Goal: Task Accomplishment & Management: Complete application form

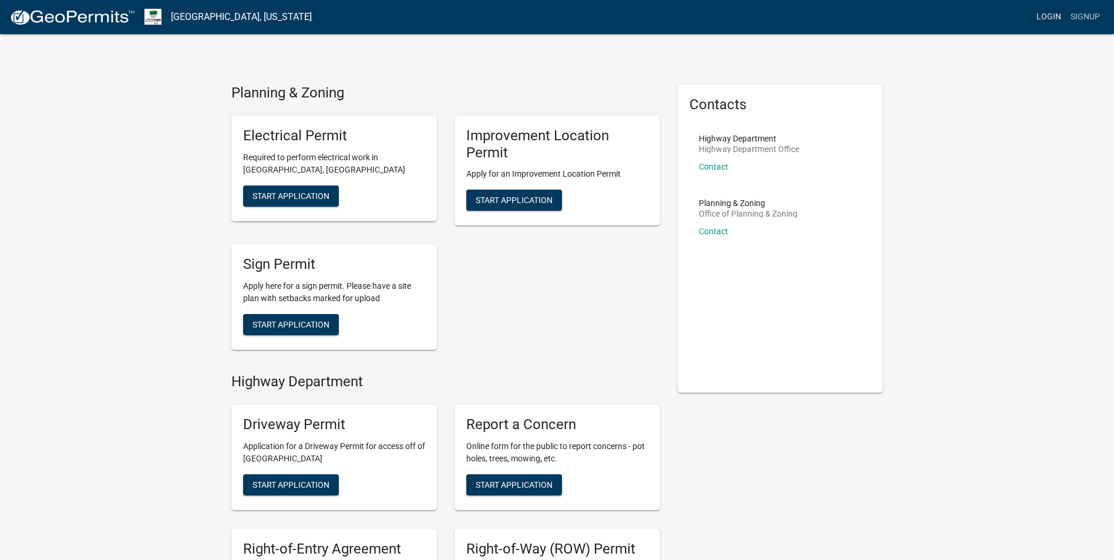
click at [1049, 15] on link "Login" at bounding box center [1049, 17] width 34 height 22
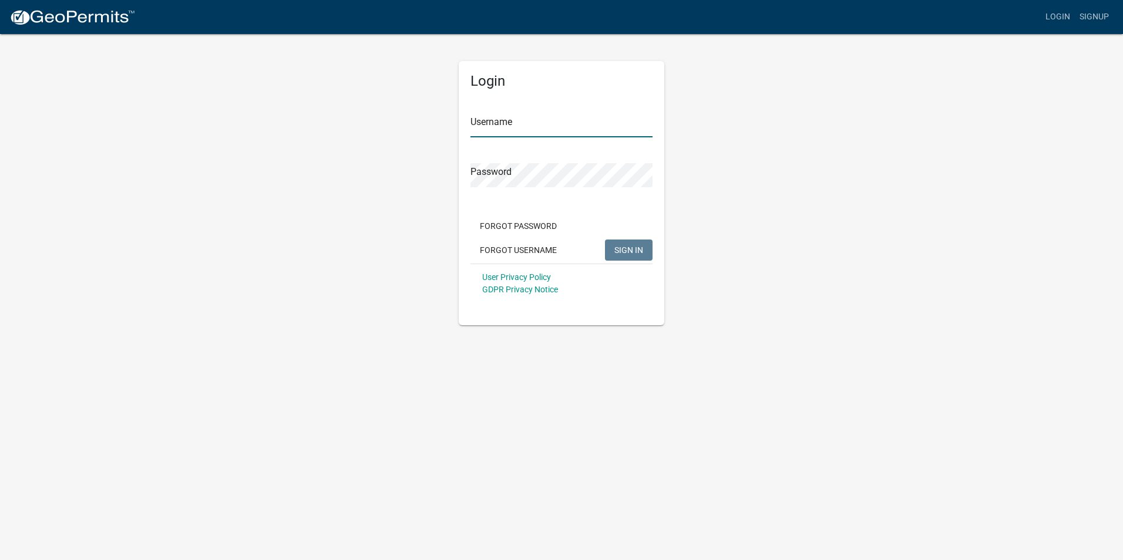
click at [523, 123] on input "Username" at bounding box center [562, 125] width 182 height 24
type input "jeffeaton"
click at [623, 248] on span "SIGN IN" at bounding box center [628, 249] width 29 height 9
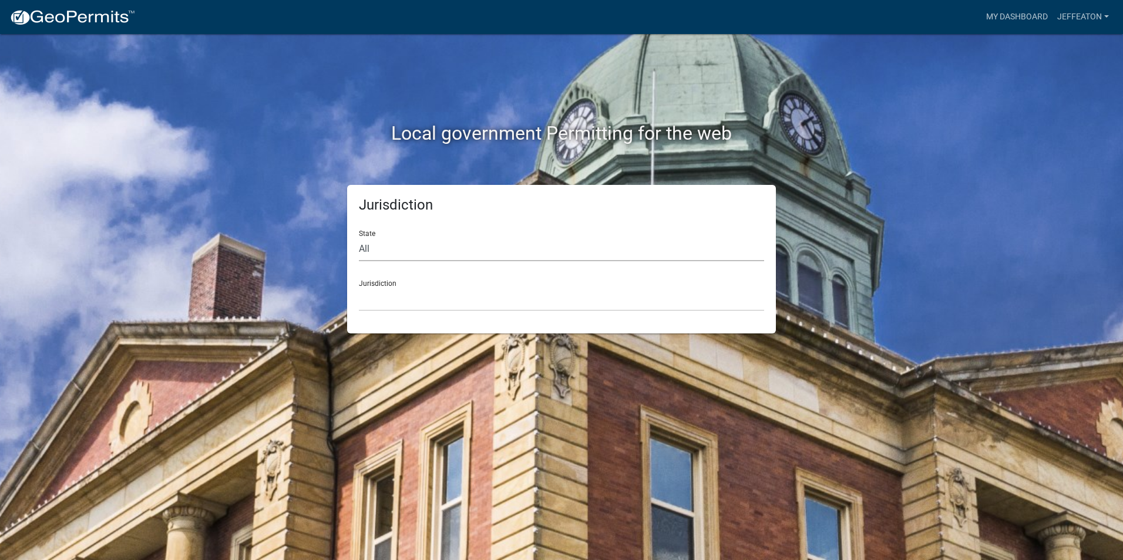
click at [362, 248] on select "All [US_STATE] [US_STATE] [US_STATE] [US_STATE] [US_STATE] [US_STATE] [US_STATE…" at bounding box center [561, 249] width 405 height 24
select select "[US_STATE]"
click at [359, 237] on select "All [US_STATE] [US_STATE] [US_STATE] [US_STATE] [US_STATE] [US_STATE] [US_STATE…" at bounding box center [561, 249] width 405 height 24
click at [390, 293] on select "City of [GEOGRAPHIC_DATA], [US_STATE] City of [GEOGRAPHIC_DATA], [US_STATE] Cit…" at bounding box center [561, 299] width 405 height 24
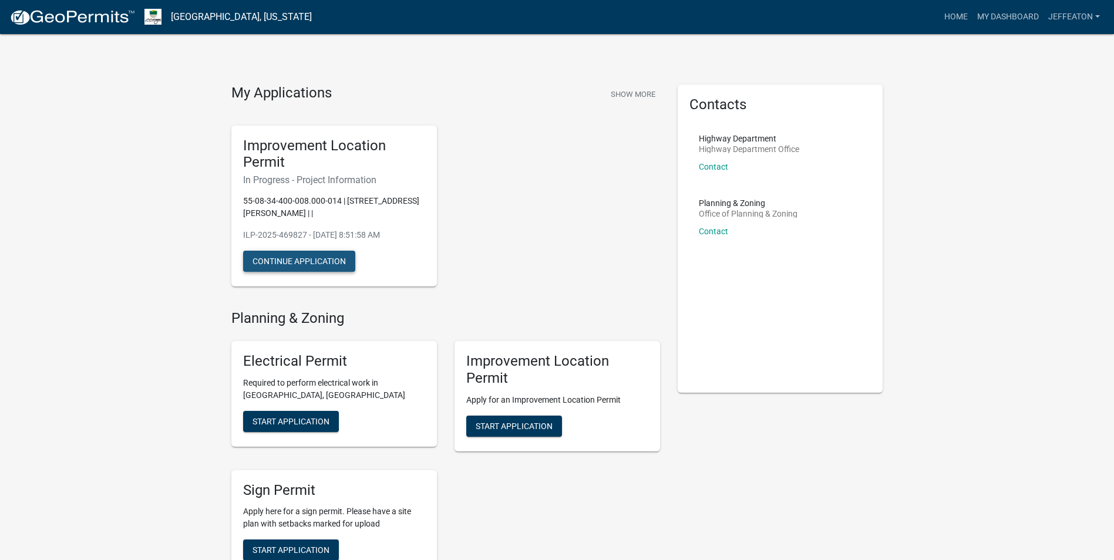
click at [277, 264] on button "Continue Application" at bounding box center [299, 261] width 112 height 21
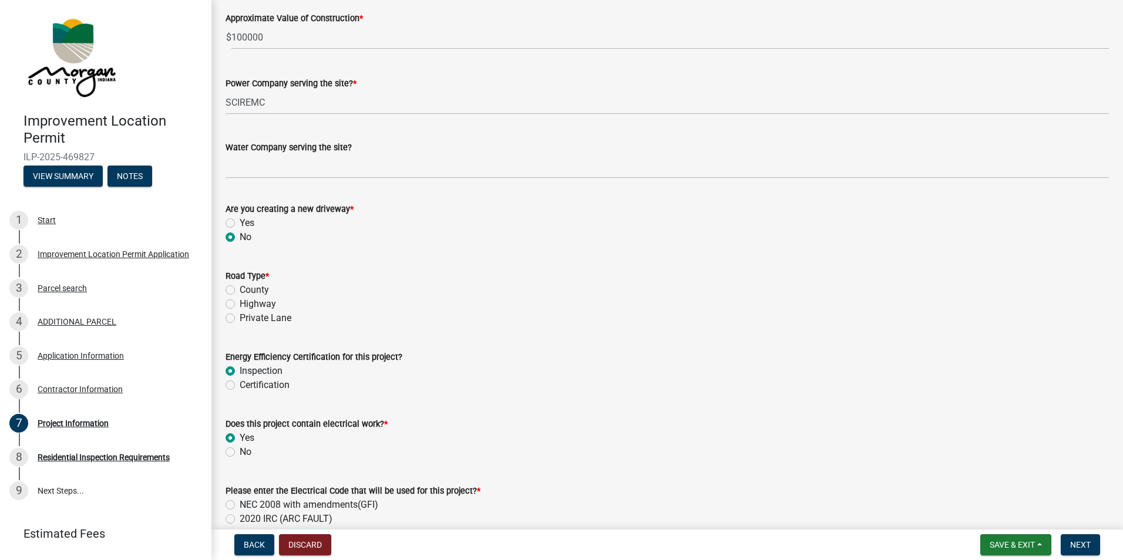
scroll to position [1292, 0]
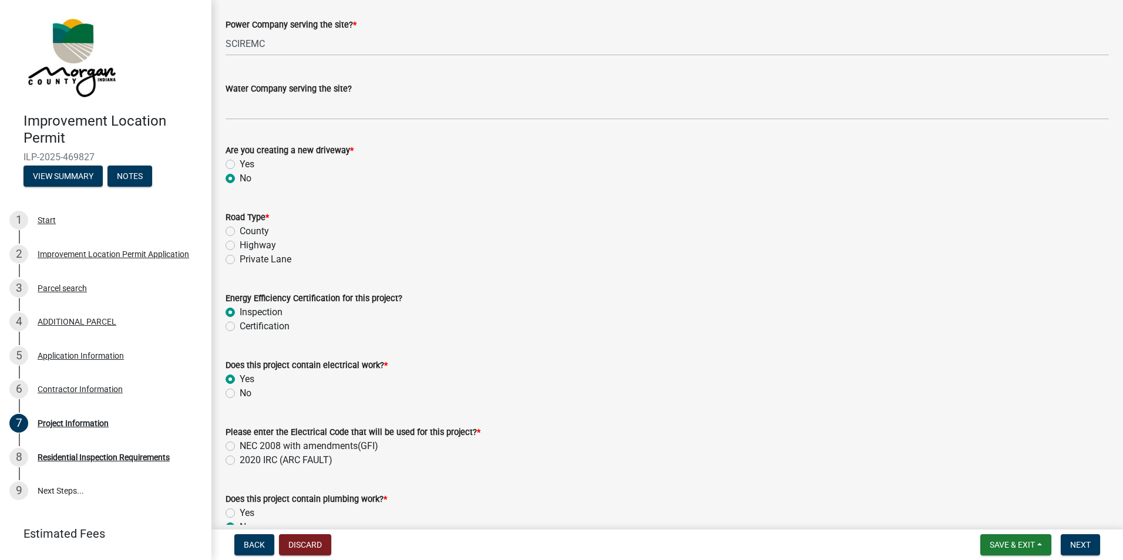
click at [240, 231] on label "County" at bounding box center [254, 231] width 29 height 14
click at [240, 231] on input "County" at bounding box center [244, 228] width 8 height 8
radio input "true"
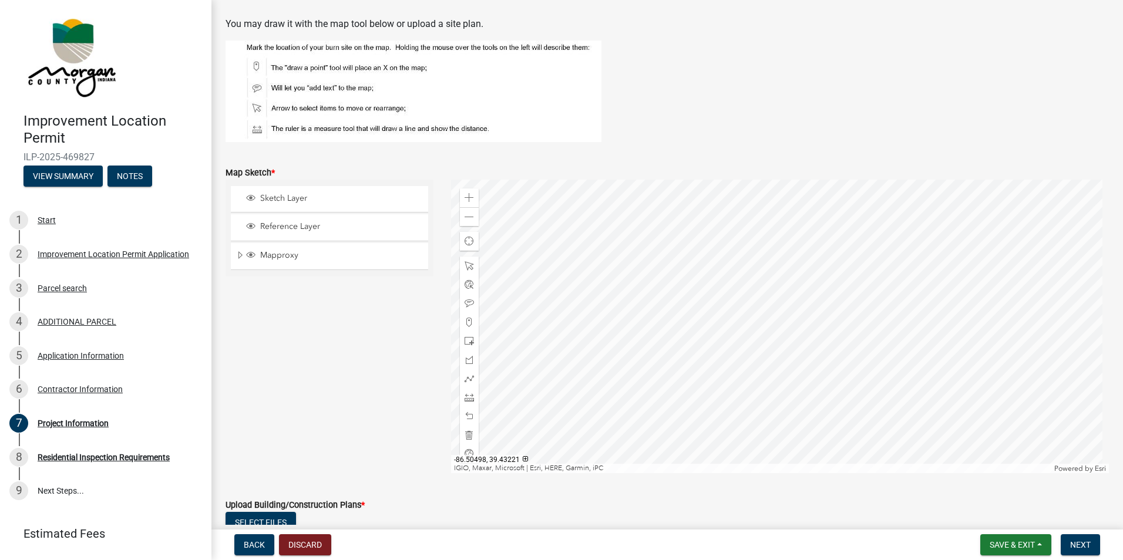
scroll to position [2115, 0]
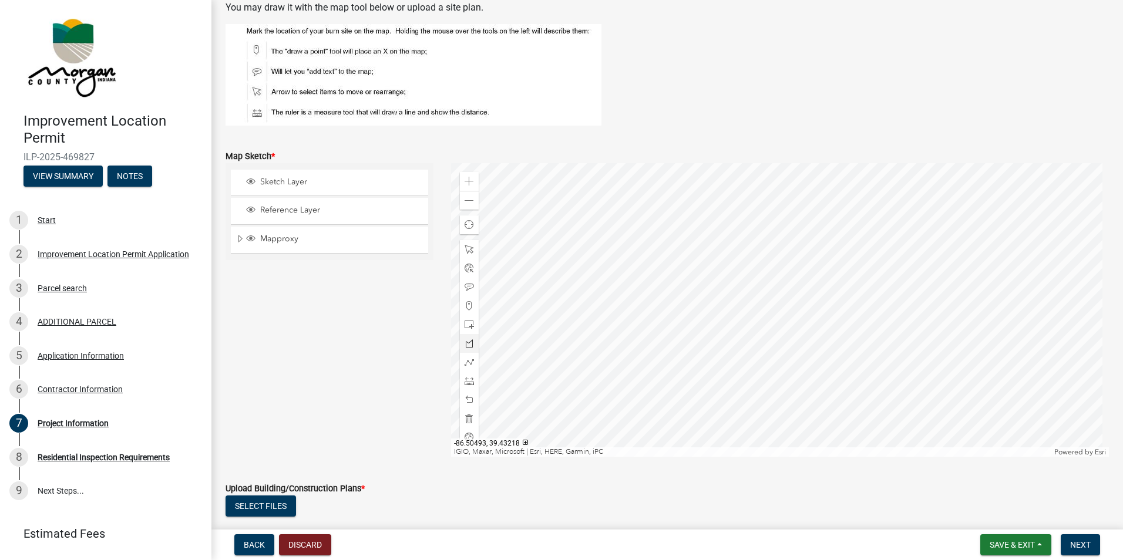
click at [580, 307] on div at bounding box center [780, 310] width 658 height 294
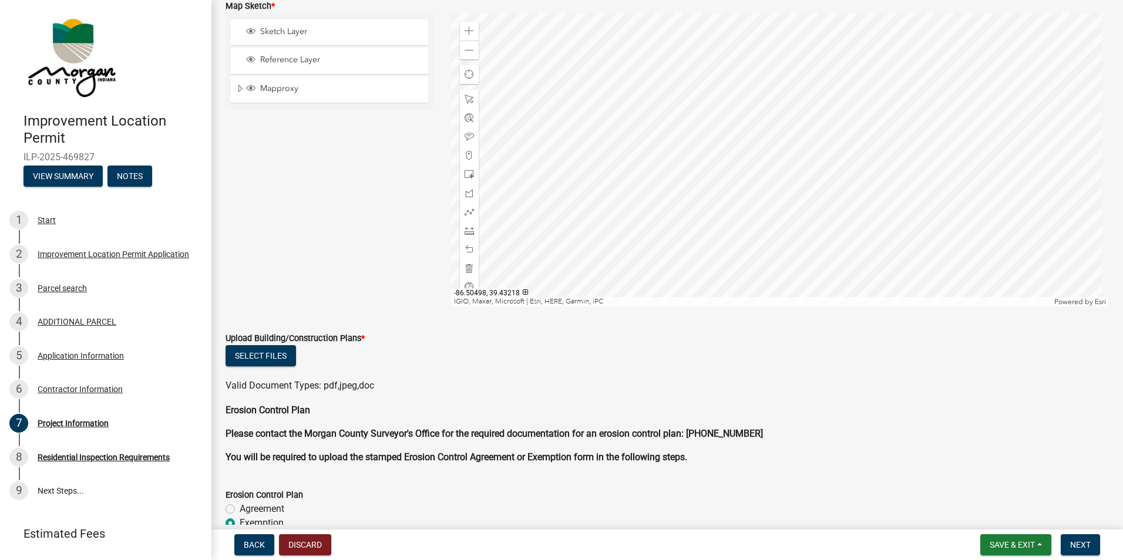
scroll to position [2291, 0]
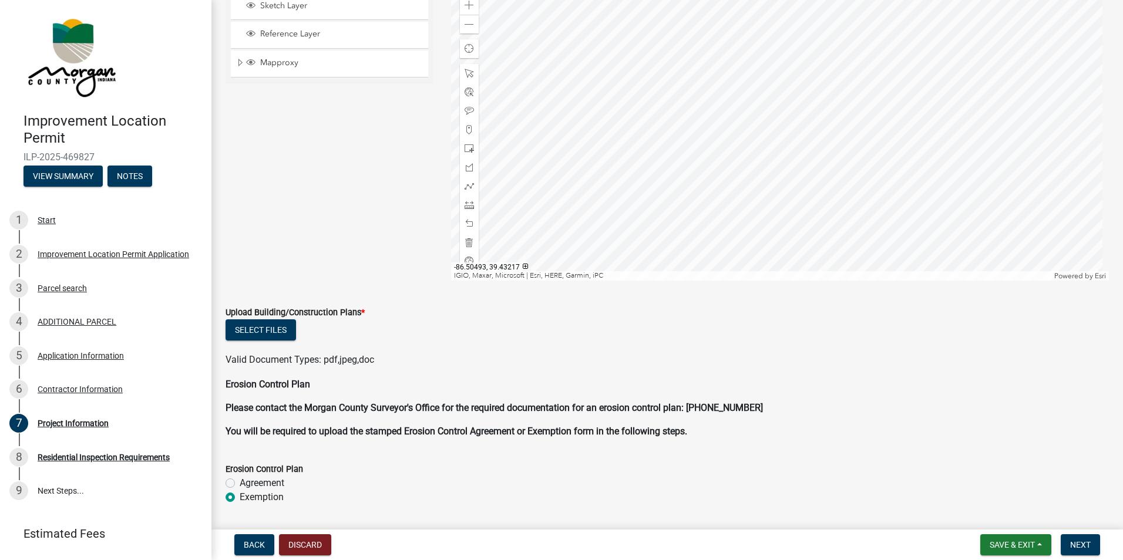
click at [579, 152] on div at bounding box center [780, 134] width 658 height 294
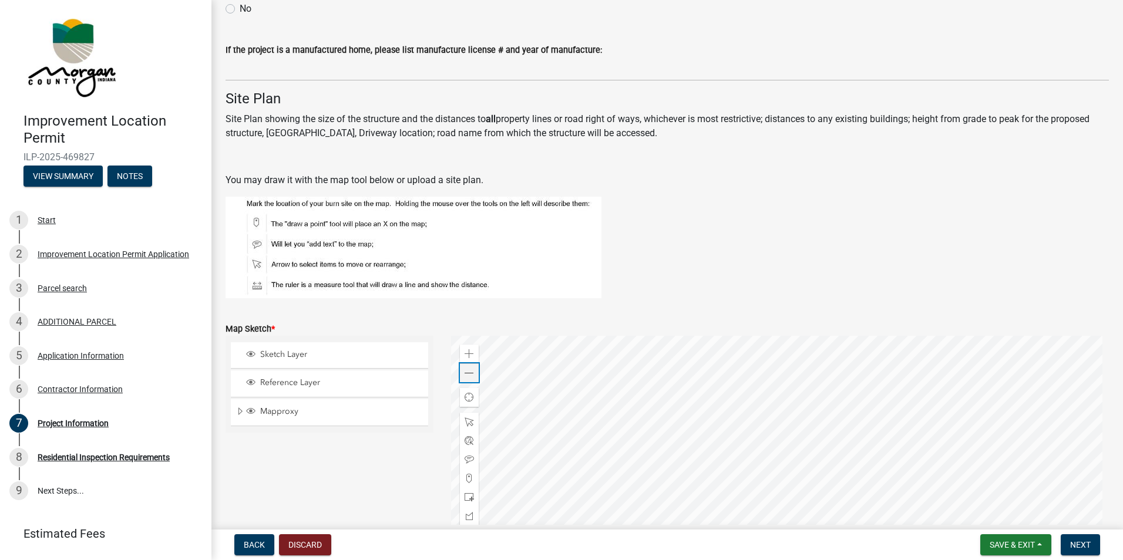
click at [468, 369] on span at bounding box center [469, 373] width 9 height 9
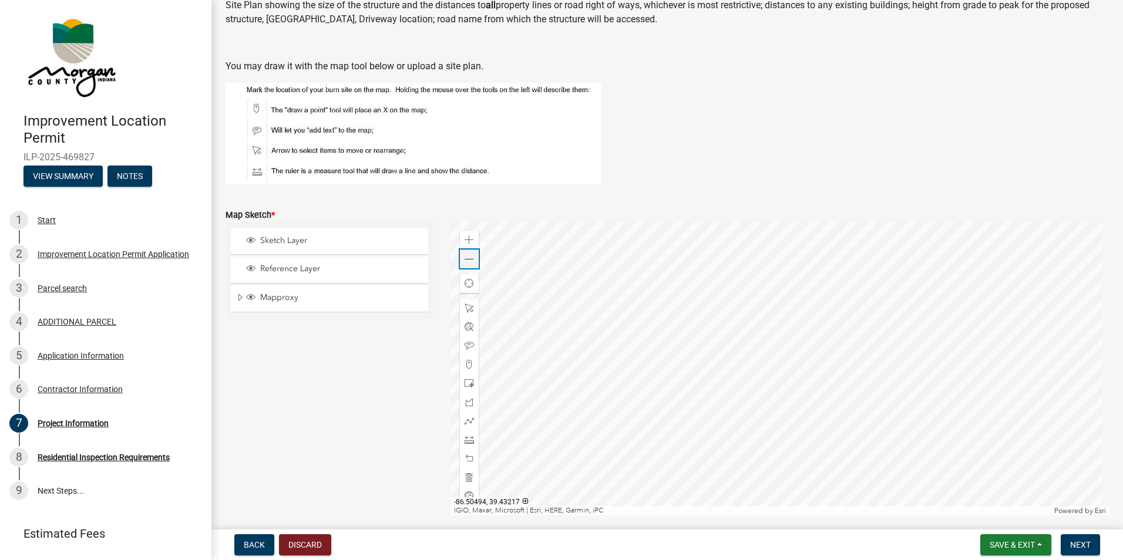
click at [467, 260] on span at bounding box center [469, 259] width 9 height 9
click at [468, 261] on span at bounding box center [469, 259] width 9 height 9
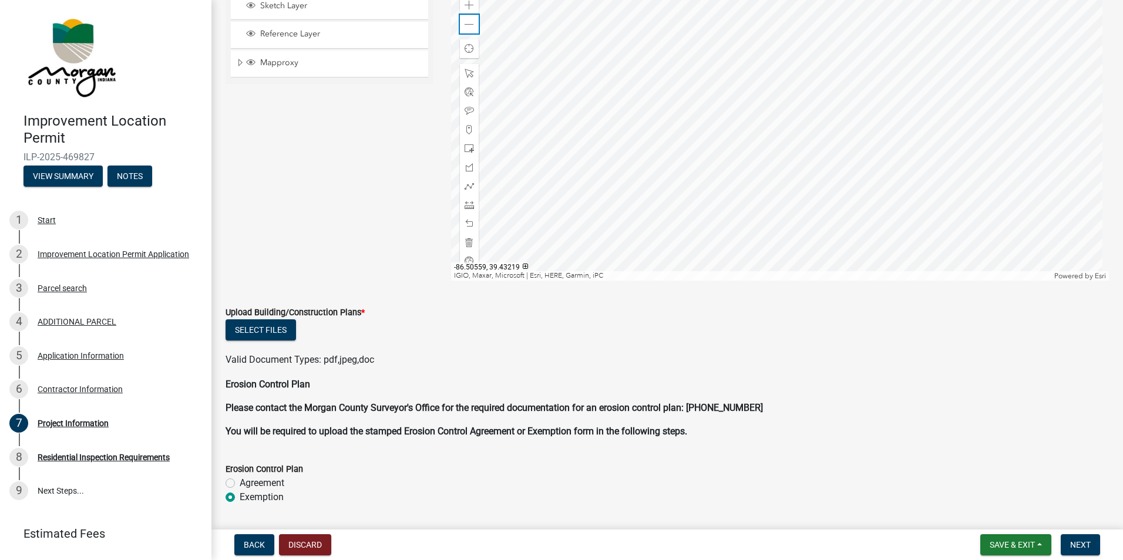
scroll to position [2350, 0]
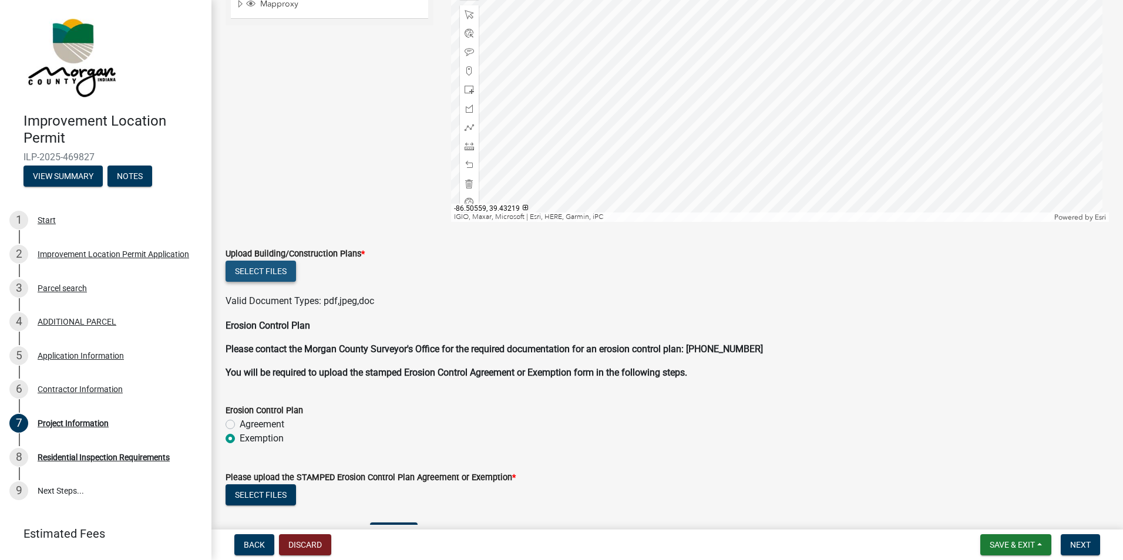
click at [253, 273] on button "Select files" at bounding box center [261, 271] width 70 height 21
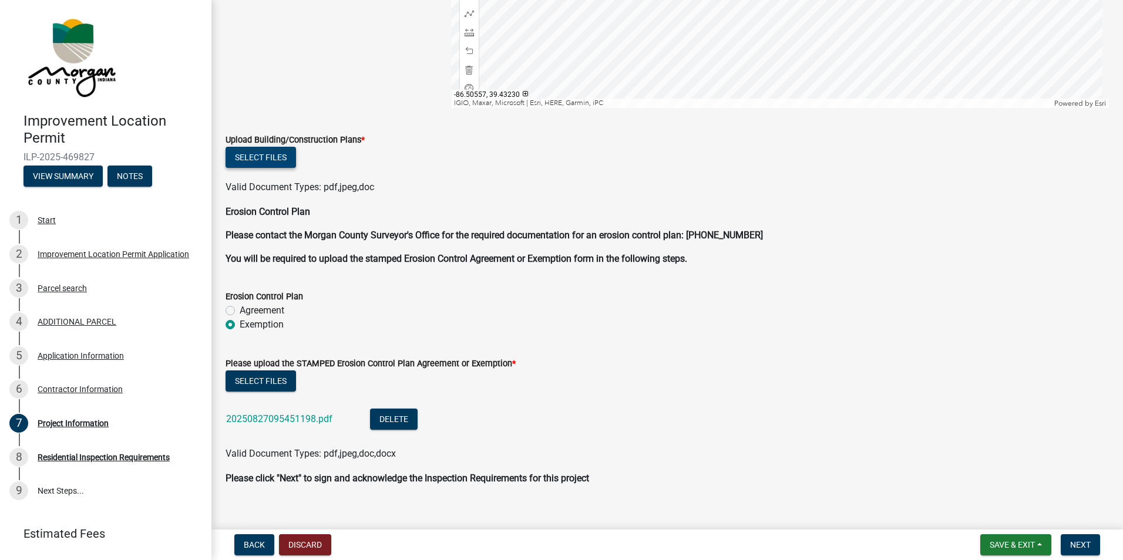
scroll to position [2467, 0]
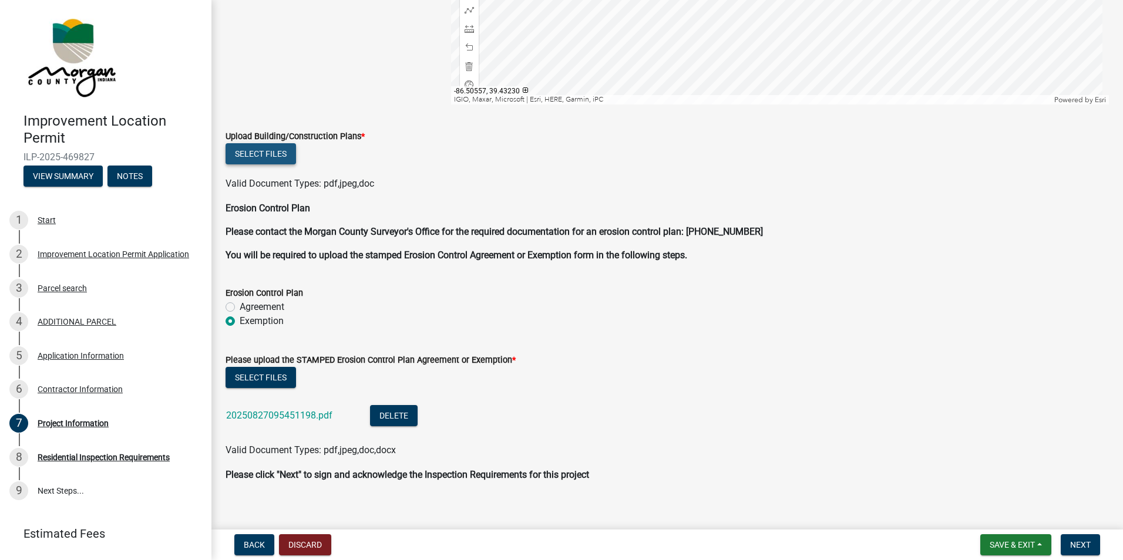
click at [256, 154] on button "Select files" at bounding box center [261, 153] width 70 height 21
click at [258, 156] on button "Select files" at bounding box center [261, 153] width 70 height 21
click at [261, 153] on button "Select files" at bounding box center [261, 153] width 70 height 21
click at [263, 155] on button "Select files" at bounding box center [261, 153] width 70 height 21
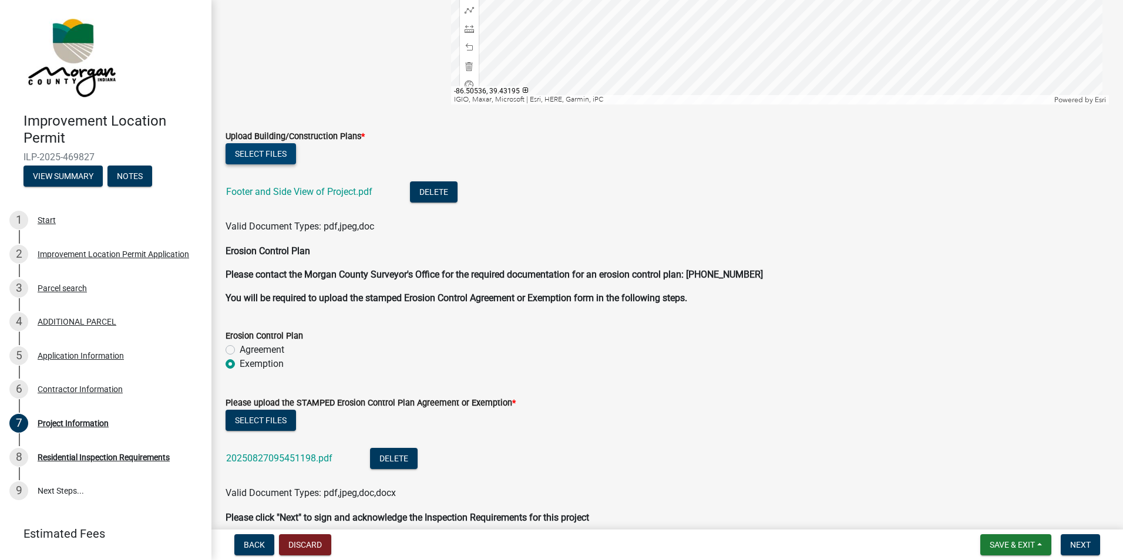
click at [258, 155] on button "Select files" at bounding box center [261, 153] width 70 height 21
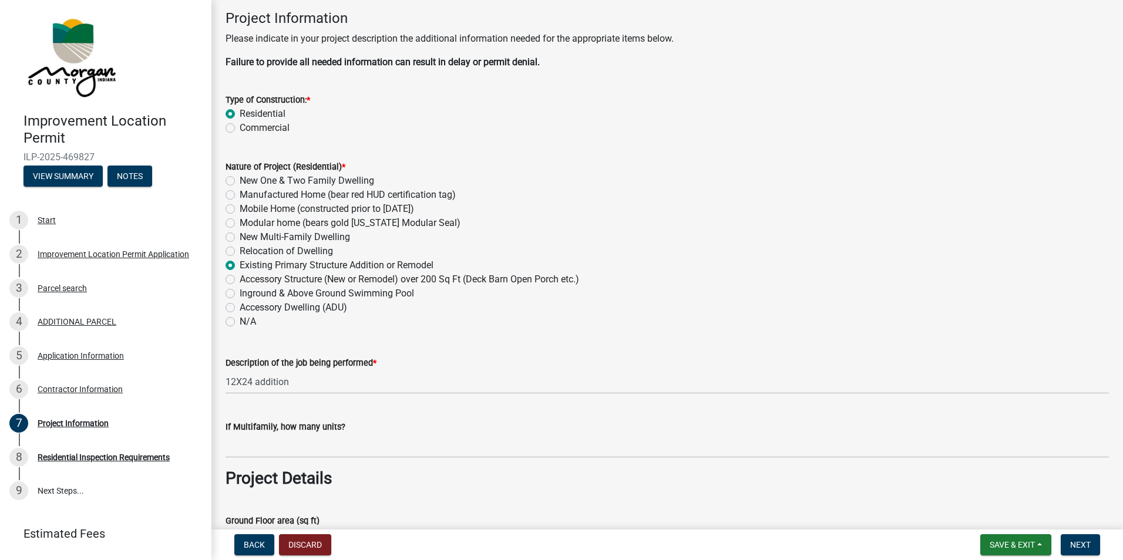
scroll to position [0, 0]
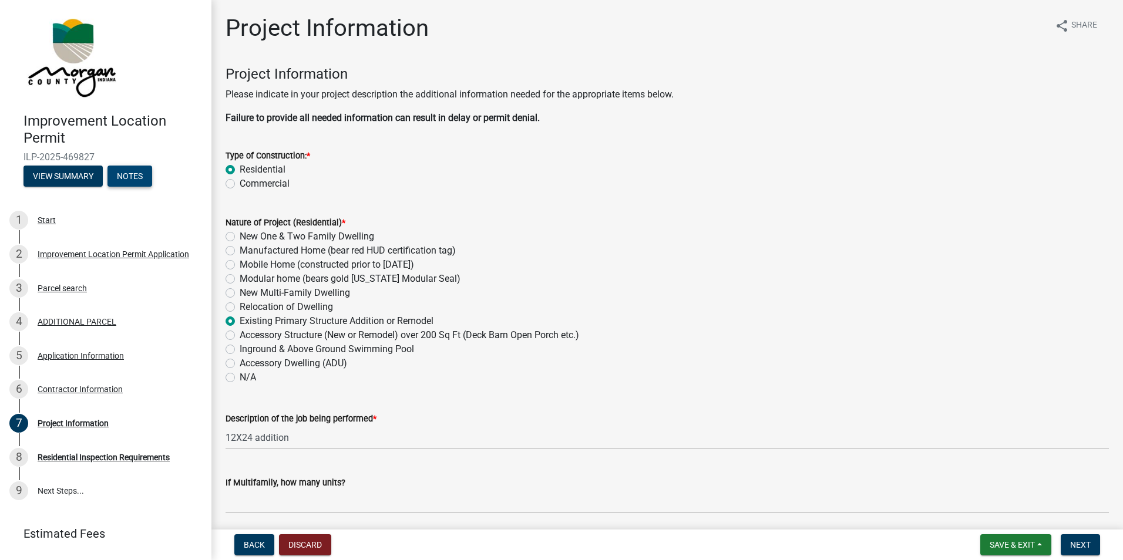
click at [133, 177] on button "Notes" at bounding box center [129, 176] width 45 height 21
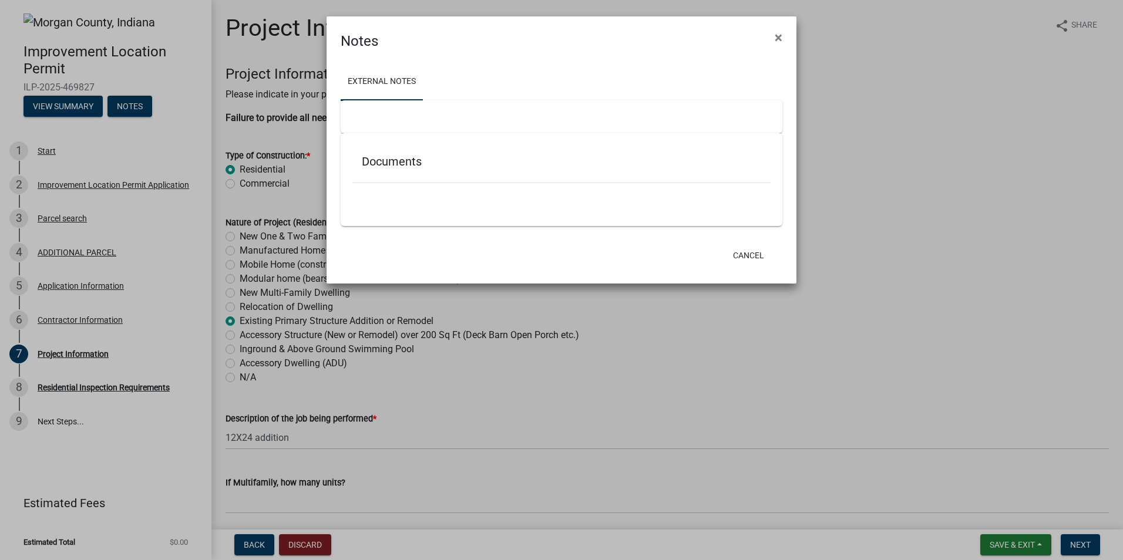
click at [62, 319] on ngb-modal-window "Notes × External Notes Documents Cancel" at bounding box center [561, 280] width 1123 height 560
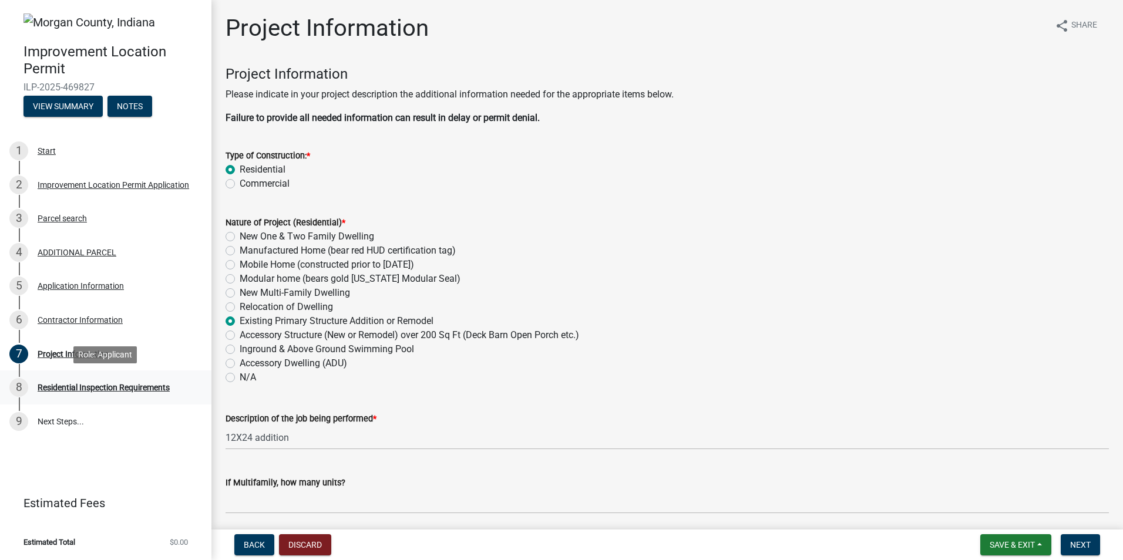
click at [58, 387] on div "Residential Inspection Requirements" at bounding box center [104, 388] width 132 height 8
click at [19, 388] on div "8" at bounding box center [18, 387] width 19 height 19
click at [93, 387] on div "Residential Inspection Requirements" at bounding box center [104, 388] width 132 height 8
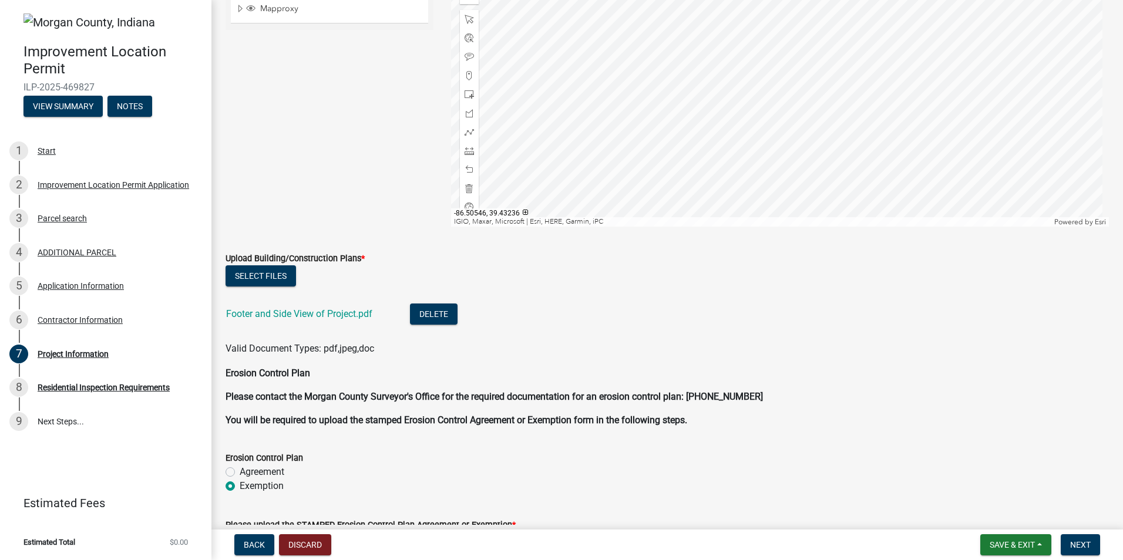
scroll to position [2522, 0]
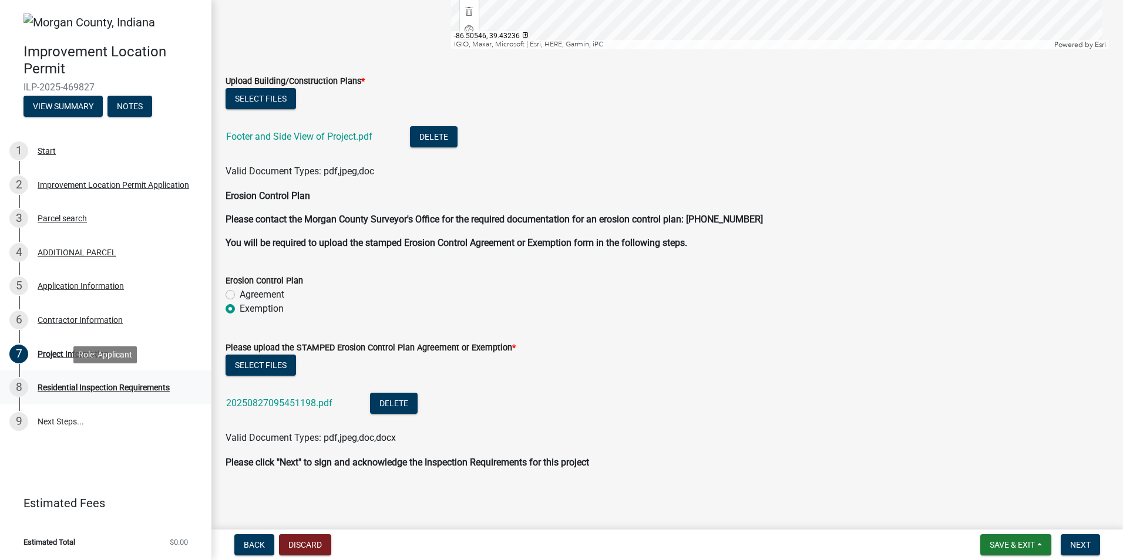
click at [21, 386] on div "8" at bounding box center [18, 387] width 19 height 19
click at [1004, 546] on span "Save & Exit" at bounding box center [1012, 544] width 45 height 9
click at [983, 516] on button "Save & Exit" at bounding box center [1004, 514] width 94 height 28
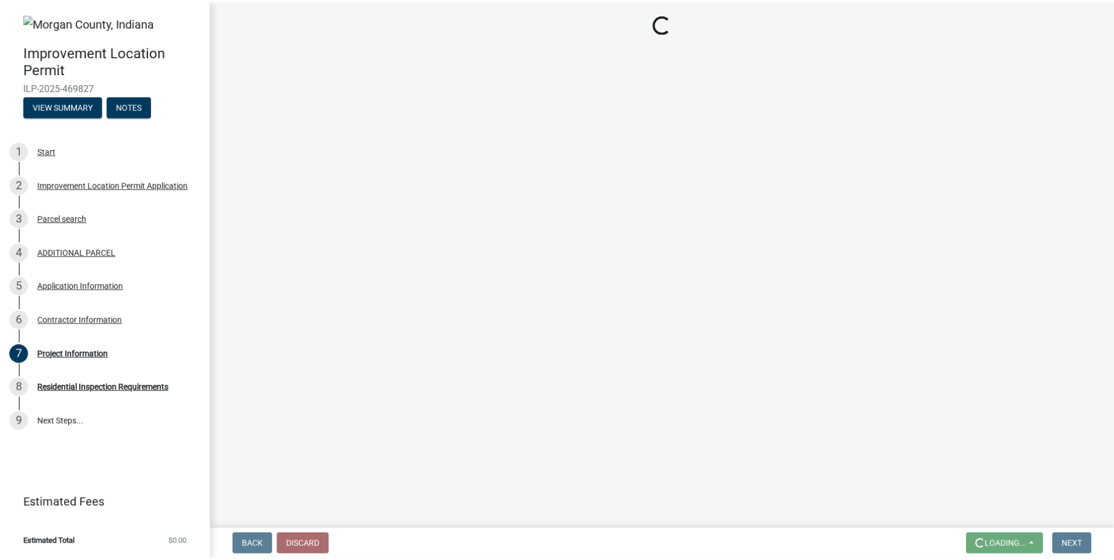
scroll to position [0, 0]
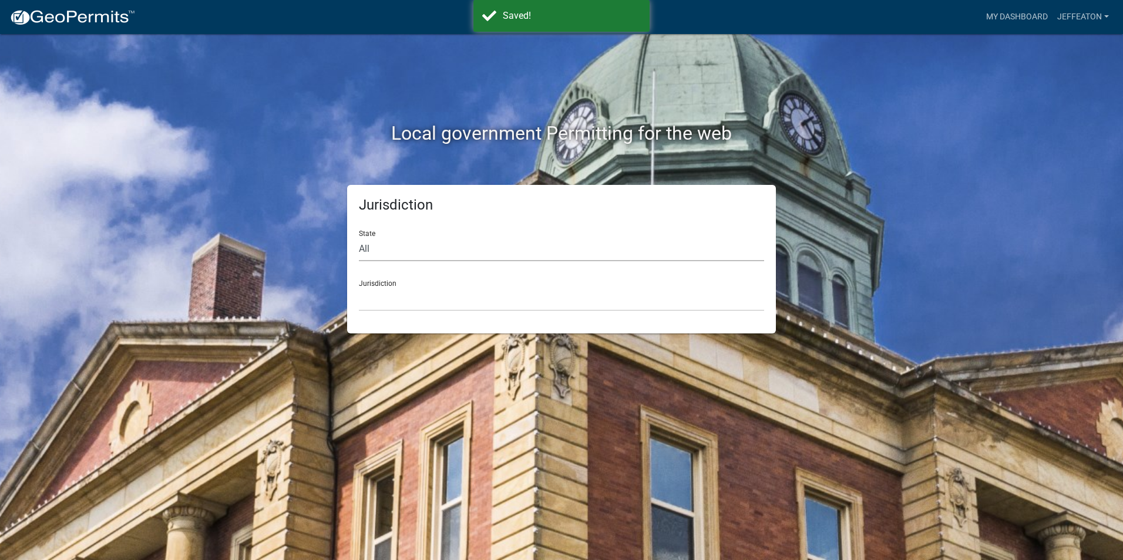
click at [364, 251] on select "All [US_STATE] [US_STATE] [US_STATE] [US_STATE] [US_STATE] [US_STATE] [US_STATE…" at bounding box center [561, 249] width 405 height 24
select select "[US_STATE]"
click at [359, 237] on select "All [US_STATE] [US_STATE] [US_STATE] [US_STATE] [US_STATE] [US_STATE] [US_STATE…" at bounding box center [561, 249] width 405 height 24
click at [375, 286] on div "Jurisdiction City of [GEOGRAPHIC_DATA], [US_STATE] City of [GEOGRAPHIC_DATA], […" at bounding box center [561, 291] width 405 height 41
click at [397, 298] on select "City of [GEOGRAPHIC_DATA], [US_STATE] City of [GEOGRAPHIC_DATA], [US_STATE] Cit…" at bounding box center [561, 299] width 405 height 24
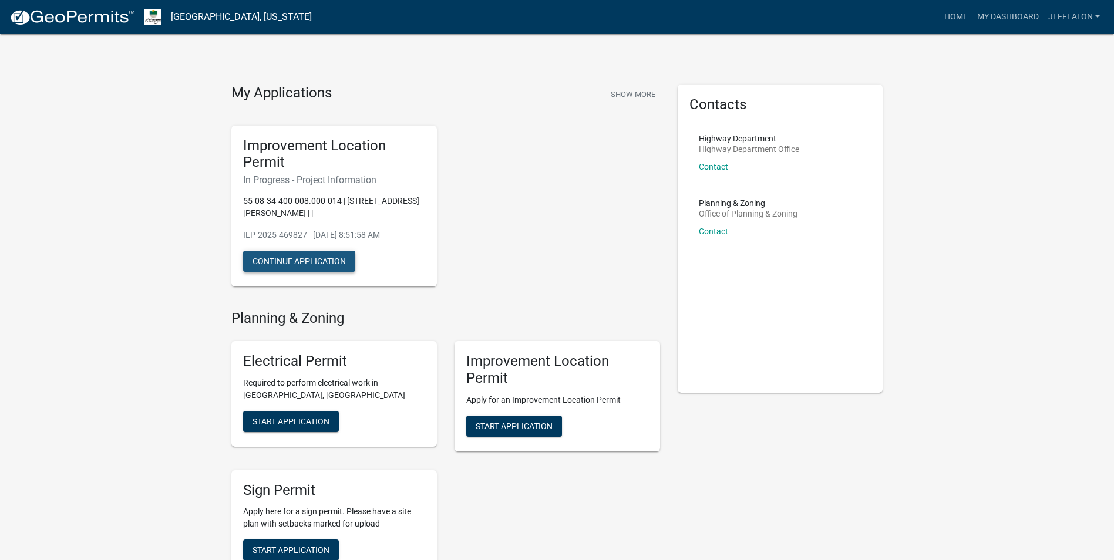
click at [274, 263] on button "Continue Application" at bounding box center [299, 261] width 112 height 21
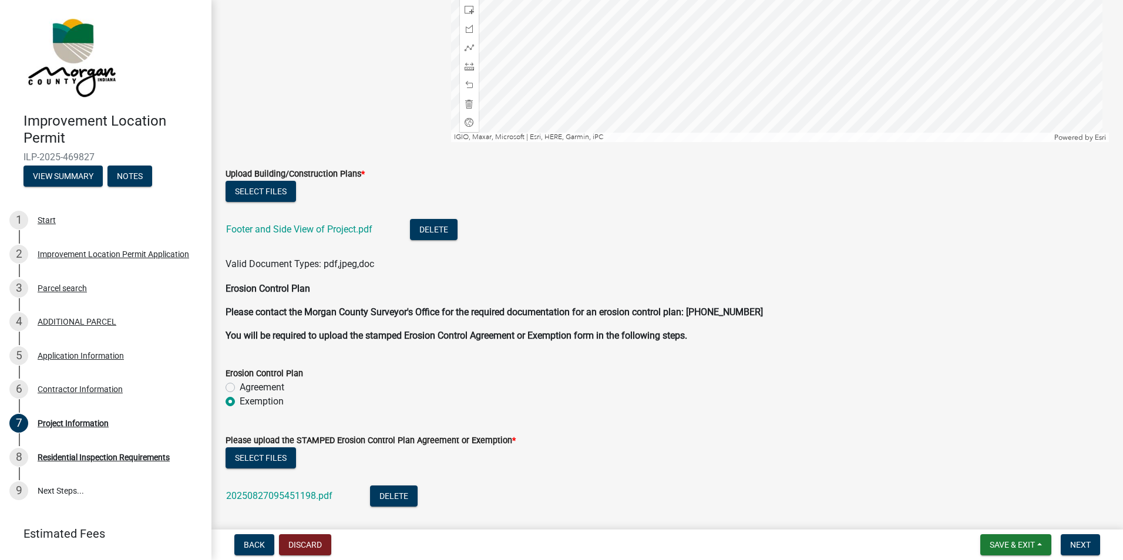
scroll to position [2405, 0]
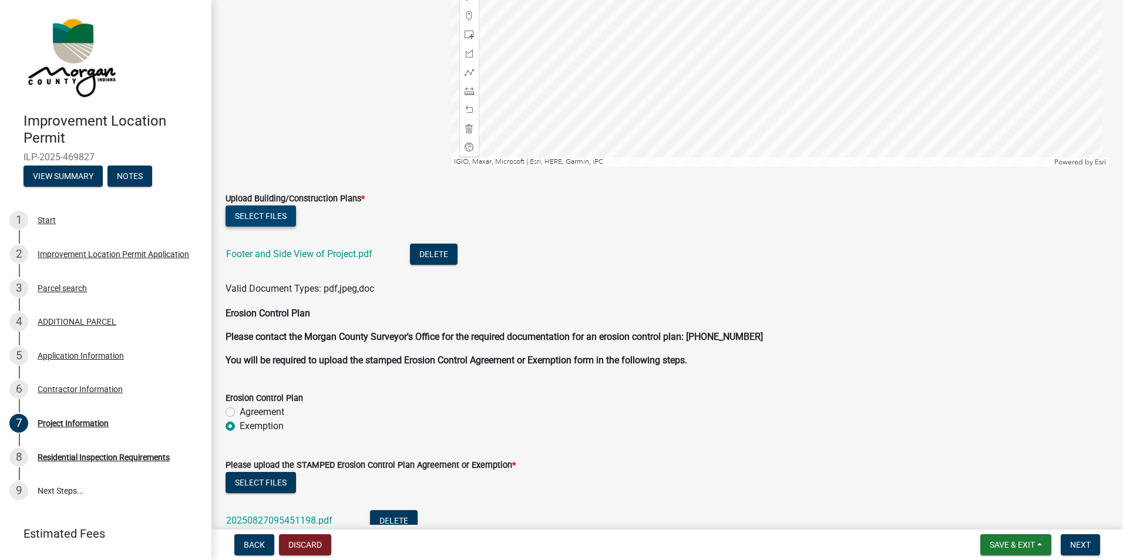
click at [250, 216] on button "Select files" at bounding box center [261, 216] width 70 height 21
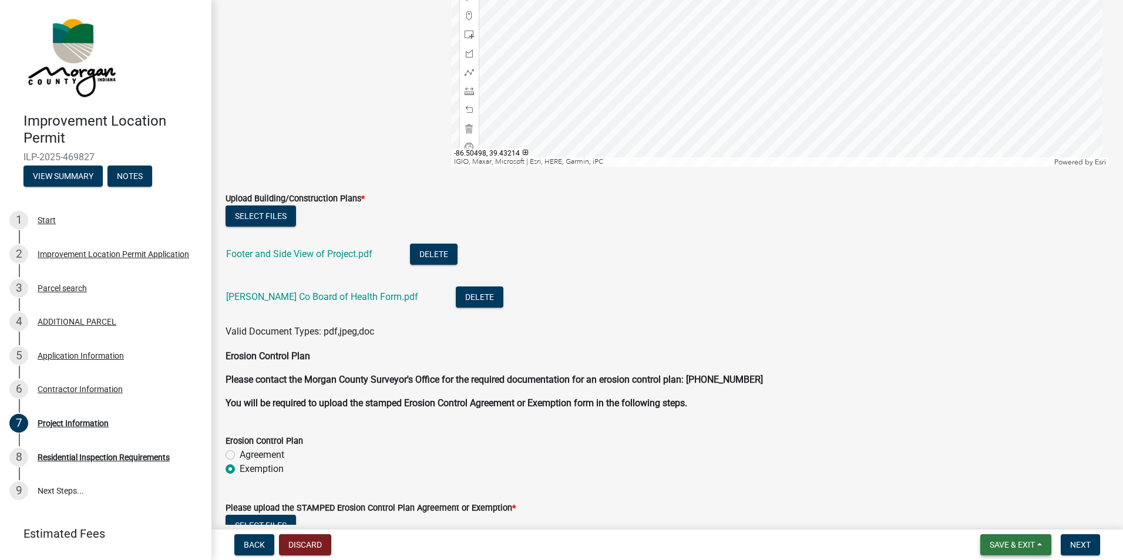
click at [1011, 548] on span "Save & Exit" at bounding box center [1012, 544] width 45 height 9
click at [979, 487] on button "Save" at bounding box center [1004, 486] width 94 height 28
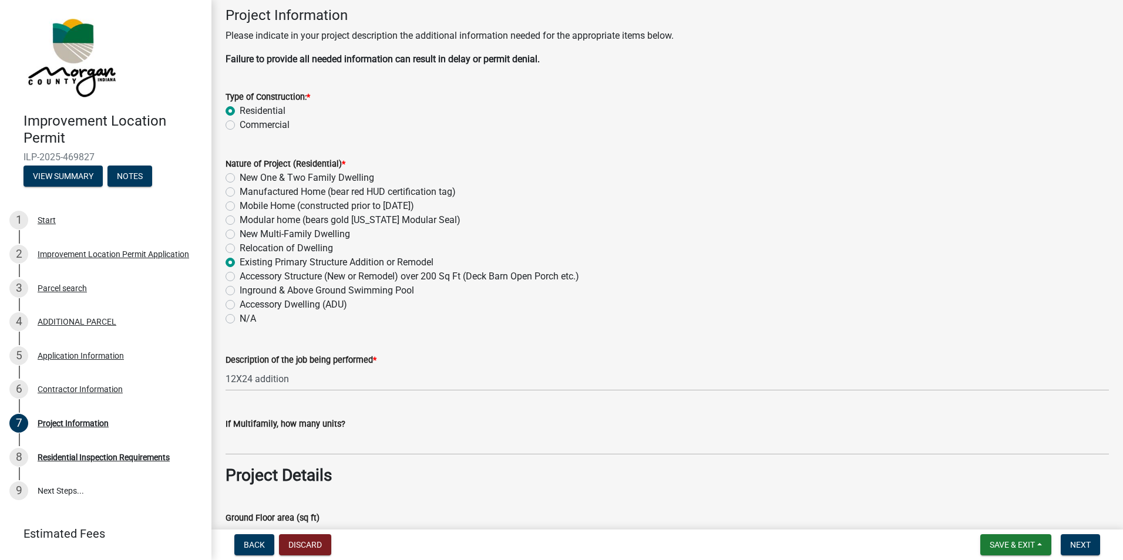
scroll to position [0, 0]
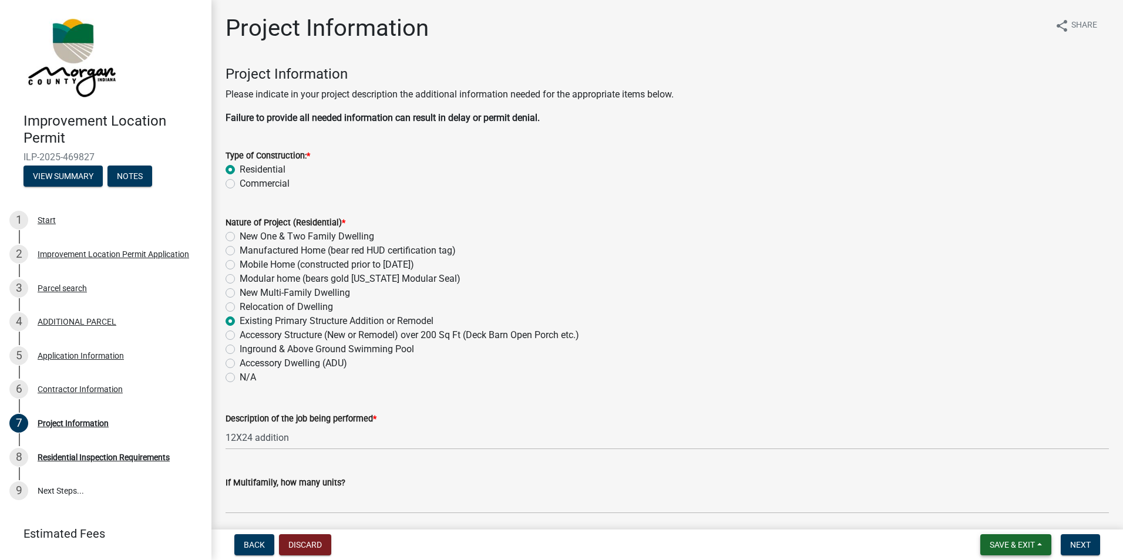
click at [1006, 546] on span "Save & Exit" at bounding box center [1012, 544] width 45 height 9
click at [990, 515] on button "Save & Exit" at bounding box center [1004, 514] width 94 height 28
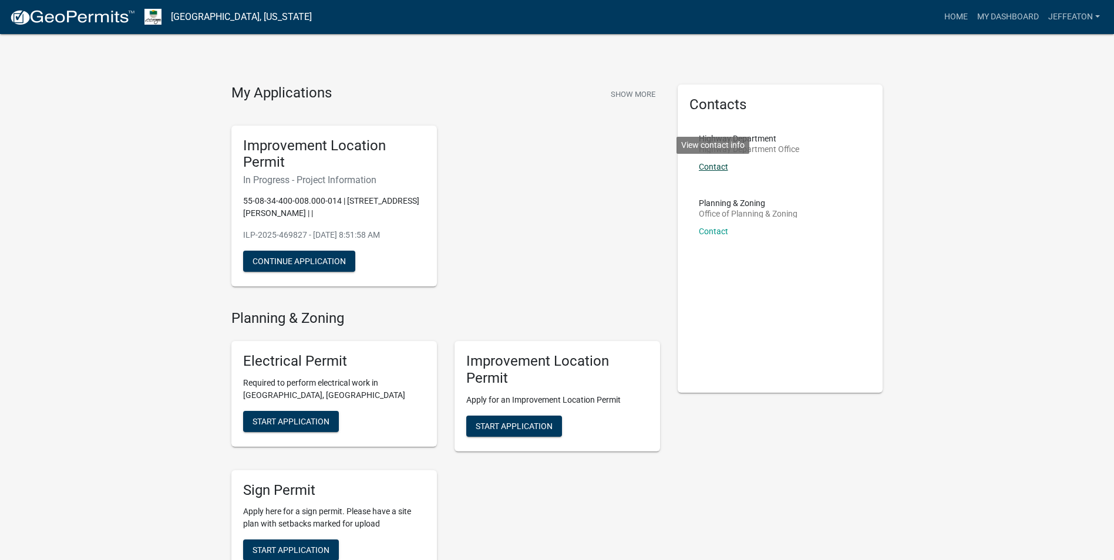
click at [709, 168] on link "Contact" at bounding box center [713, 166] width 29 height 9
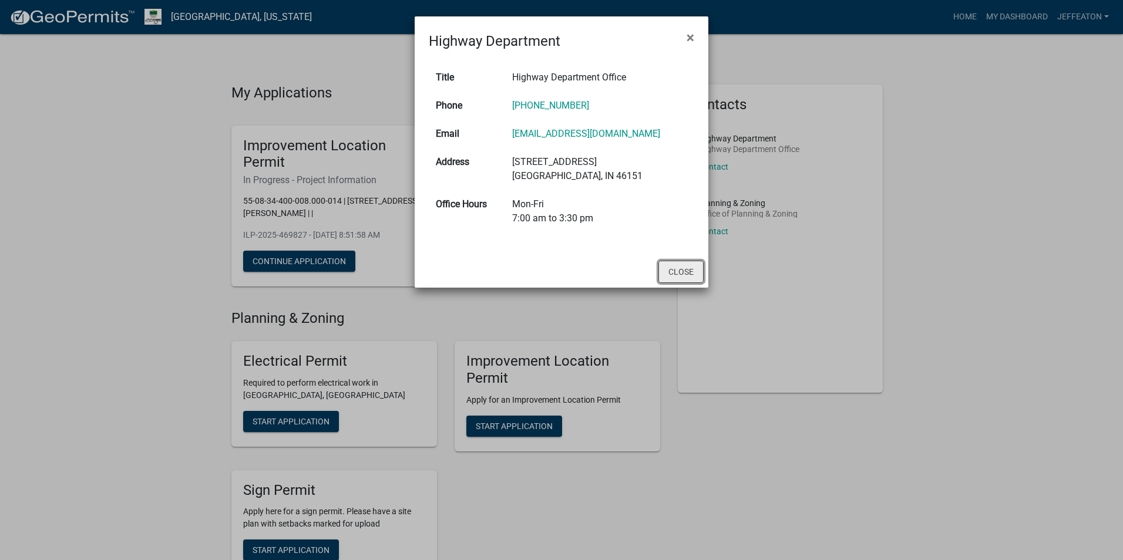
click at [674, 273] on button "Close" at bounding box center [680, 272] width 45 height 22
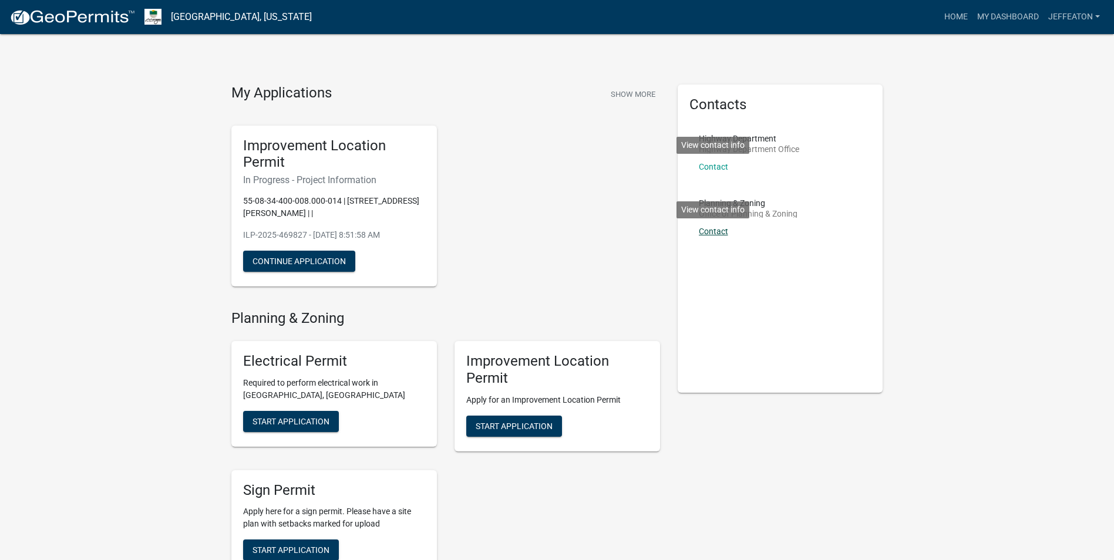
click at [715, 233] on link "Contact" at bounding box center [713, 231] width 29 height 9
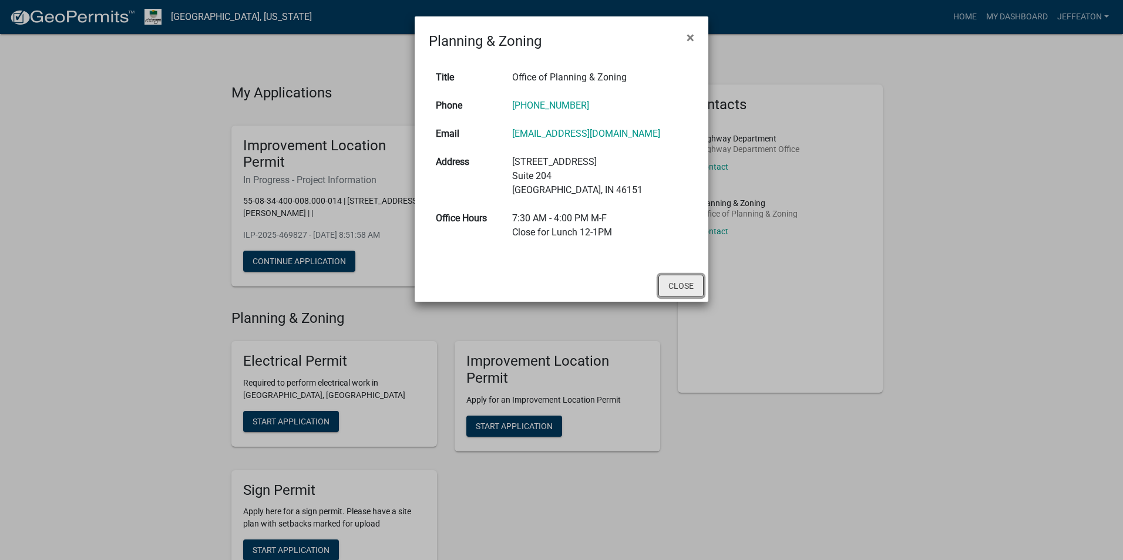
click at [682, 289] on button "Close" at bounding box center [680, 286] width 45 height 22
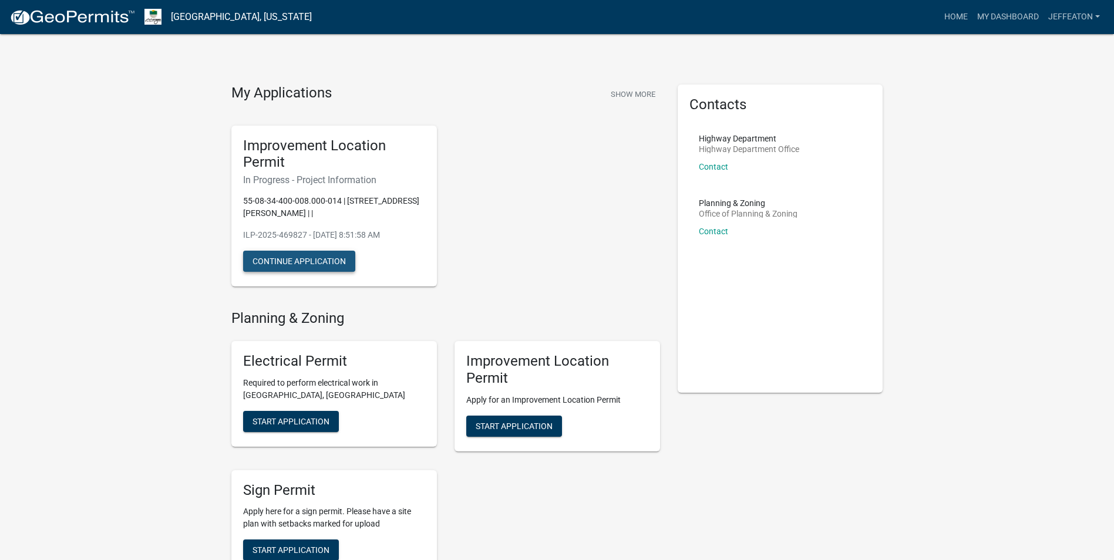
click at [310, 261] on button "Continue Application" at bounding box center [299, 261] width 112 height 21
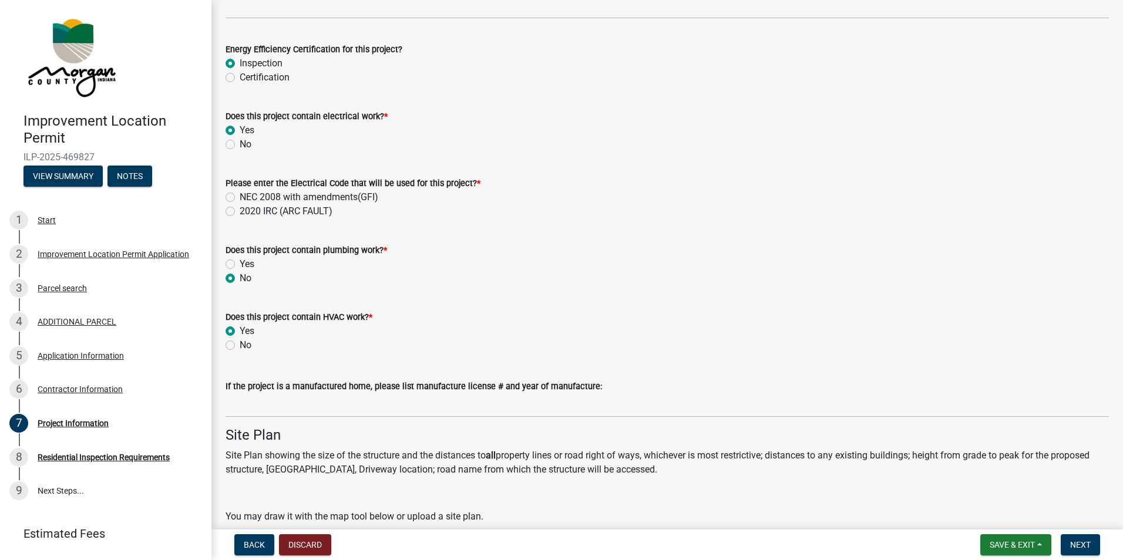
scroll to position [1567, 0]
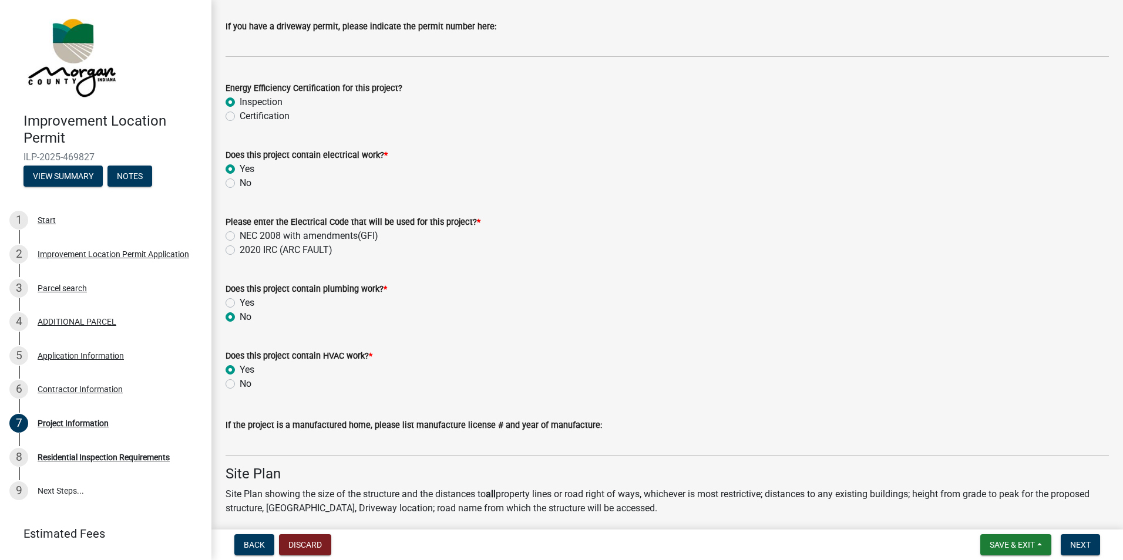
click at [240, 236] on label "NEC 2008 with amendments(GFI)" at bounding box center [309, 236] width 139 height 14
click at [240, 236] on input "NEC 2008 with amendments(GFI)" at bounding box center [244, 233] width 8 height 8
radio input "true"
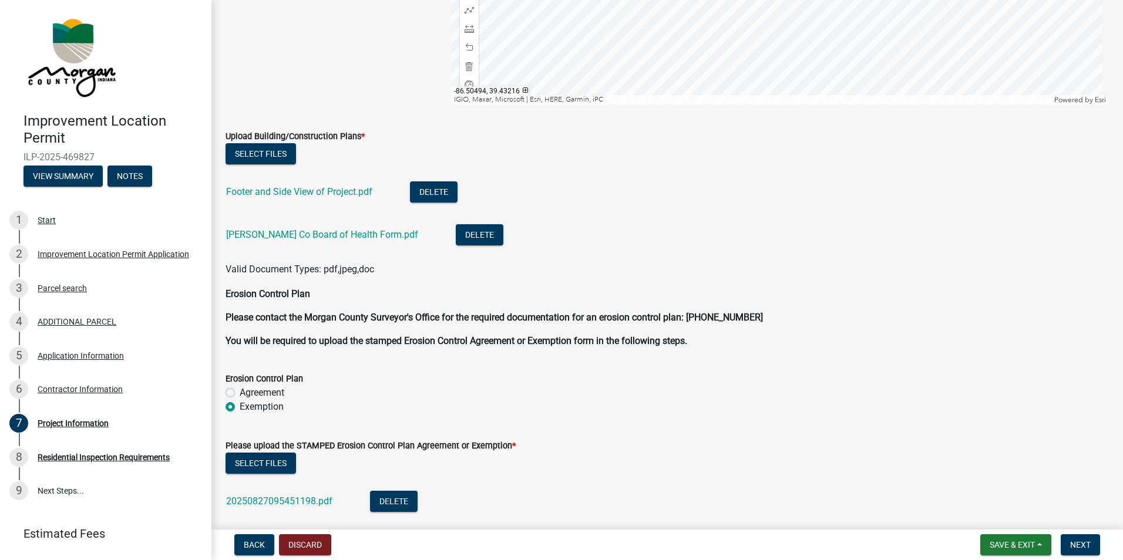
scroll to position [2448, 0]
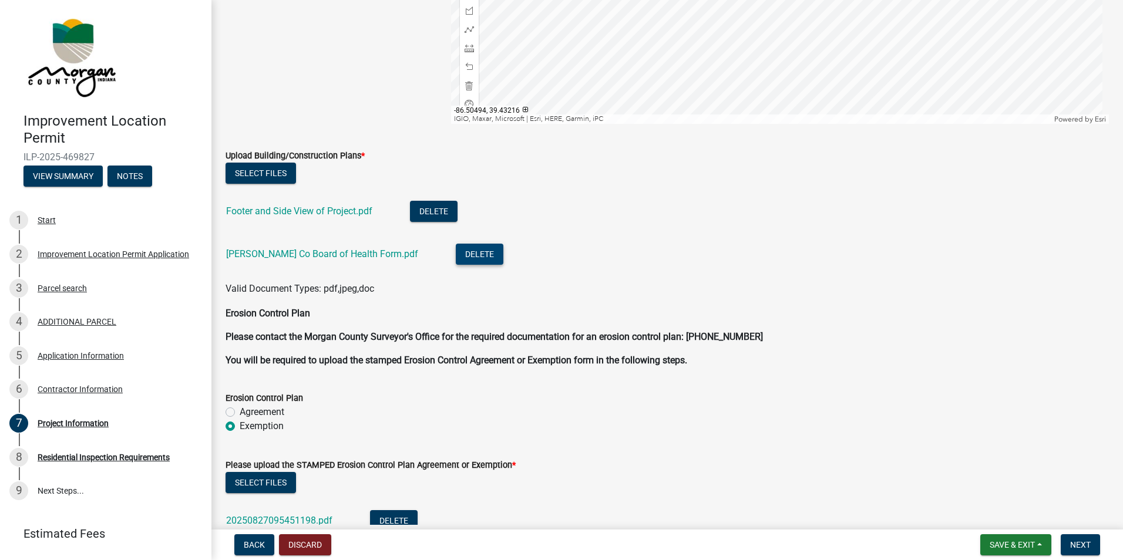
click at [456, 254] on button "Delete" at bounding box center [480, 254] width 48 height 21
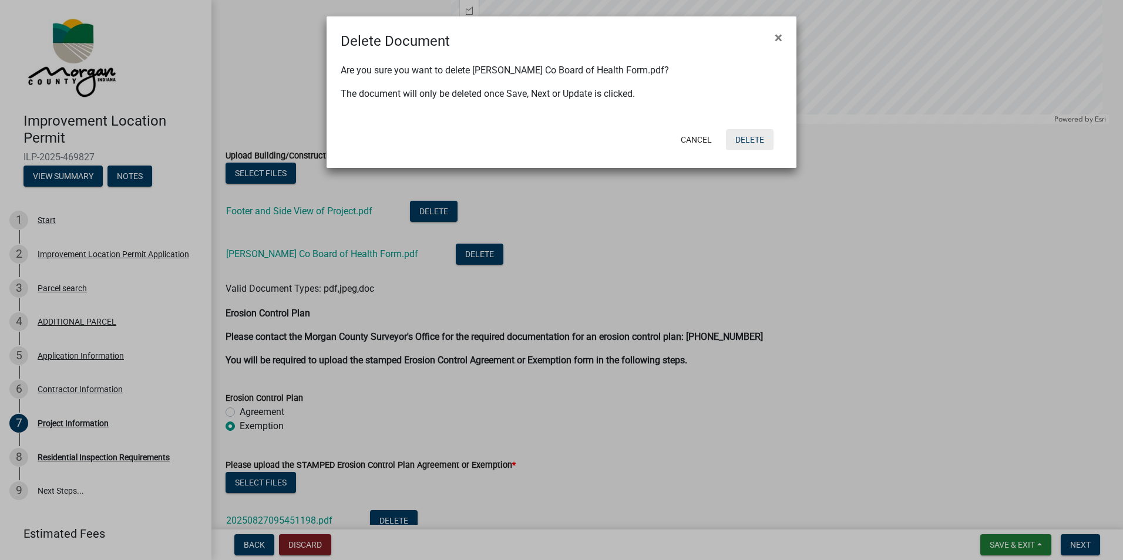
click at [744, 139] on button "Delete" at bounding box center [750, 139] width 48 height 21
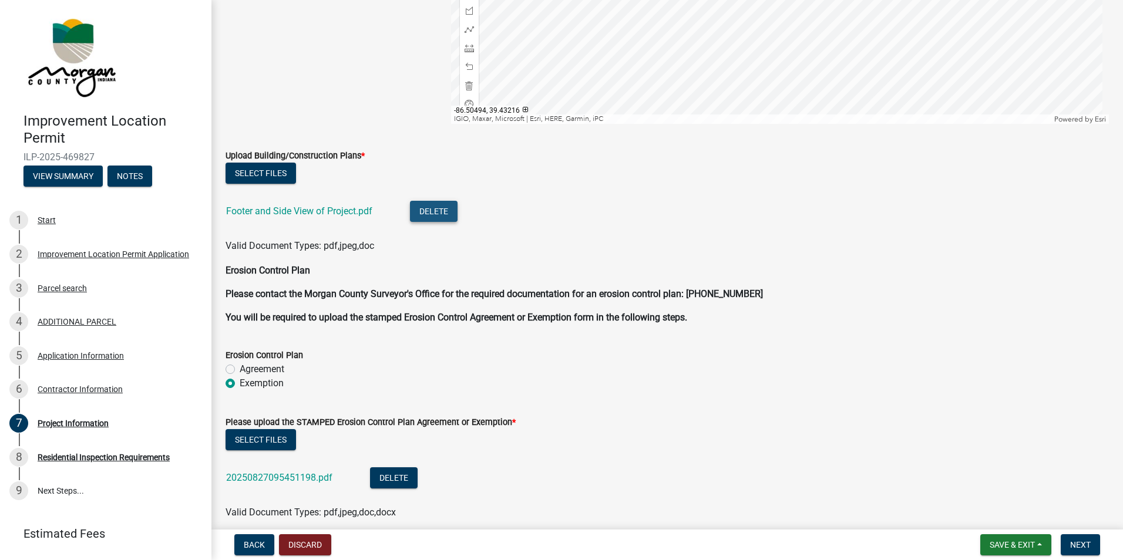
click at [426, 213] on button "Delete" at bounding box center [434, 211] width 48 height 21
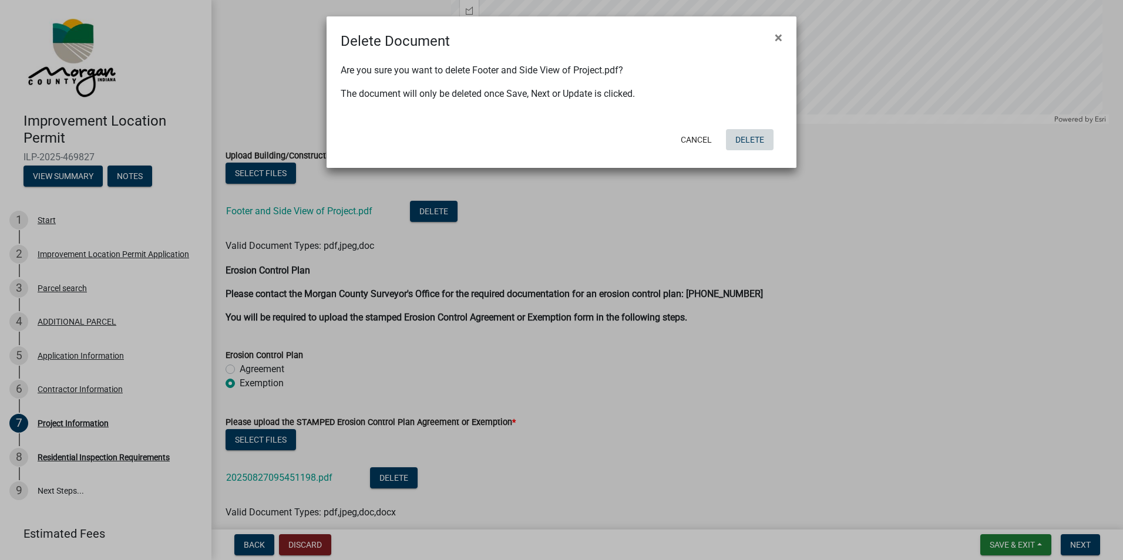
click at [748, 137] on button "Delete" at bounding box center [750, 139] width 48 height 21
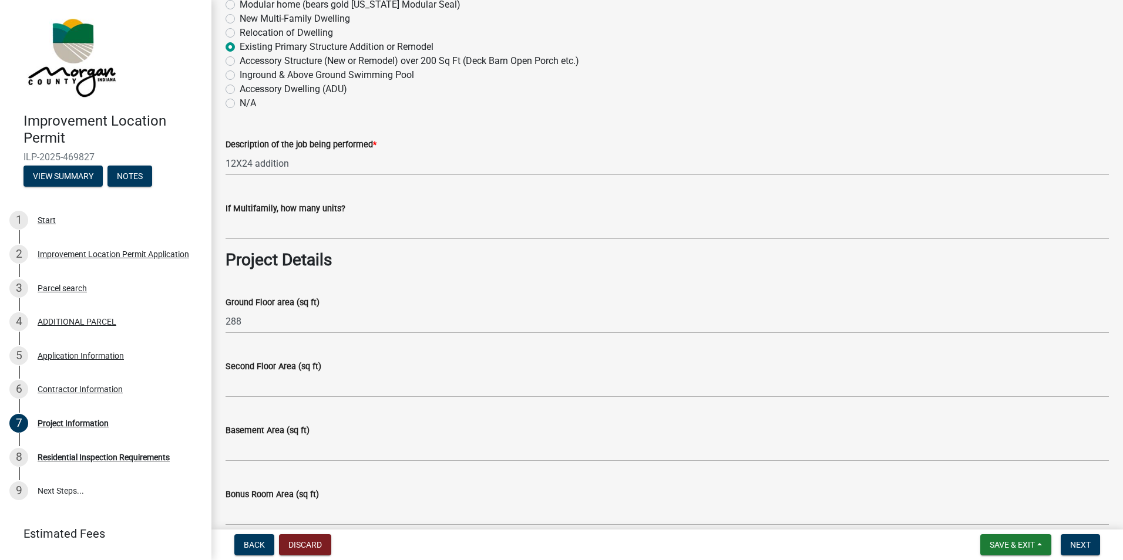
scroll to position [0, 0]
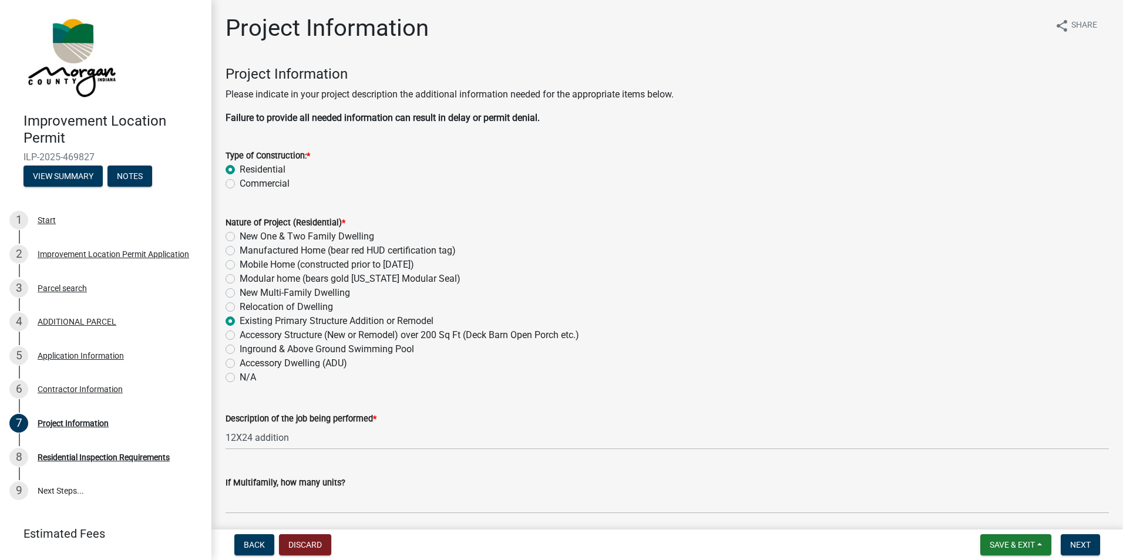
drag, startPoint x: 1112, startPoint y: 1, endPoint x: 775, endPoint y: 44, distance: 340.0
click at [775, 44] on div "Project Information share Share" at bounding box center [667, 33] width 883 height 38
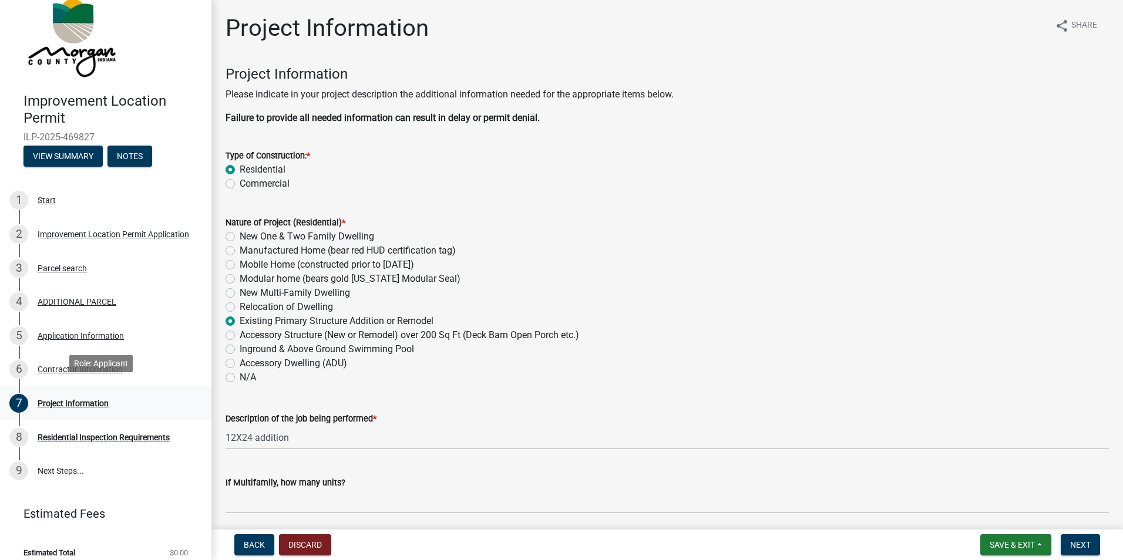
scroll to position [31, 0]
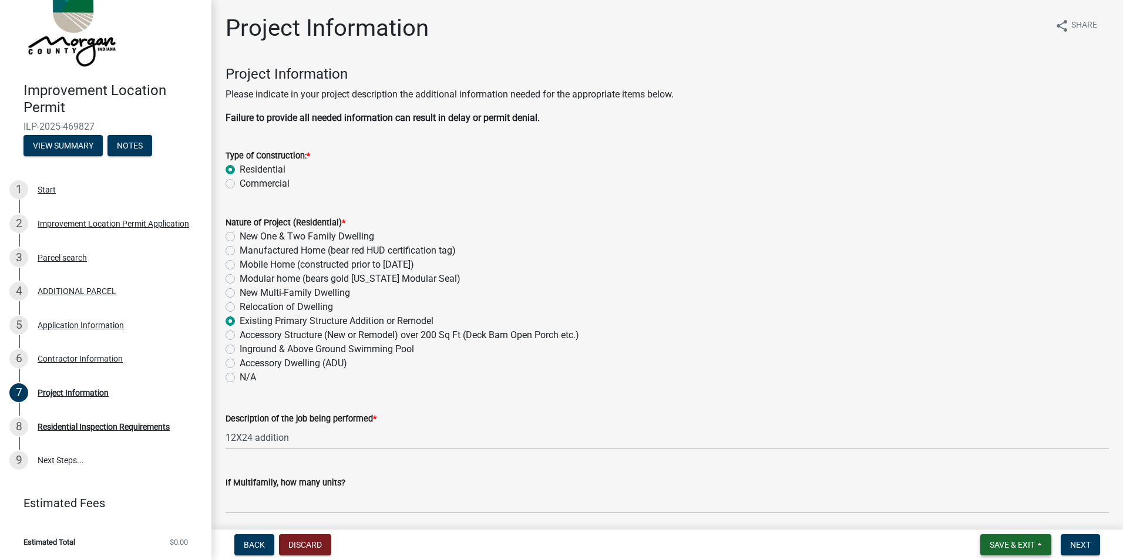
click at [1039, 544] on button "Save & Exit" at bounding box center [1015, 545] width 71 height 21
click at [991, 517] on button "Save & Exit" at bounding box center [1004, 514] width 94 height 28
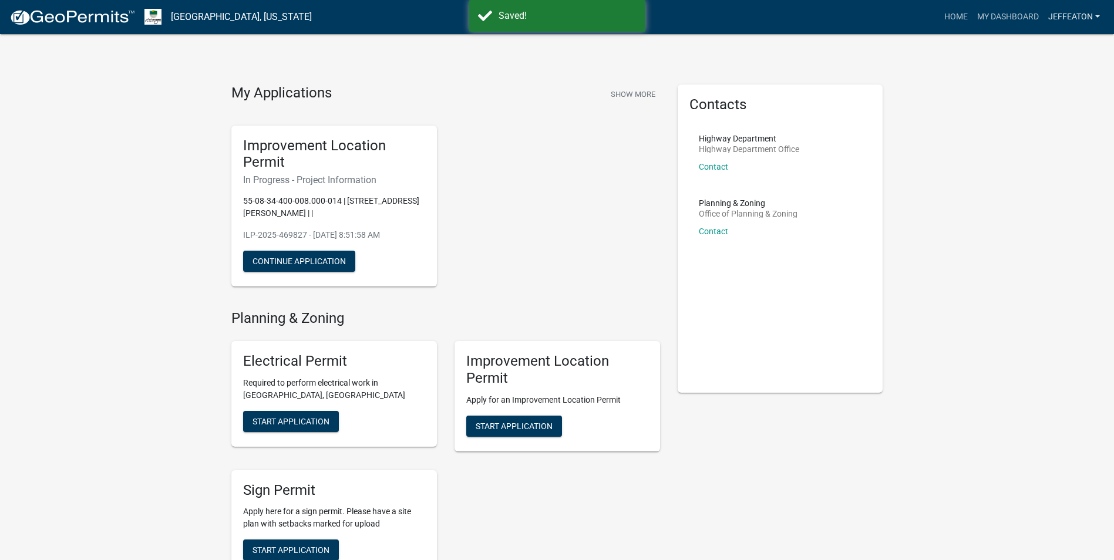
click at [1097, 15] on link "jeffeaton" at bounding box center [1074, 17] width 61 height 22
click at [1034, 88] on link "Logout" at bounding box center [1058, 86] width 94 height 28
